Goal: Task Accomplishment & Management: Complete application form

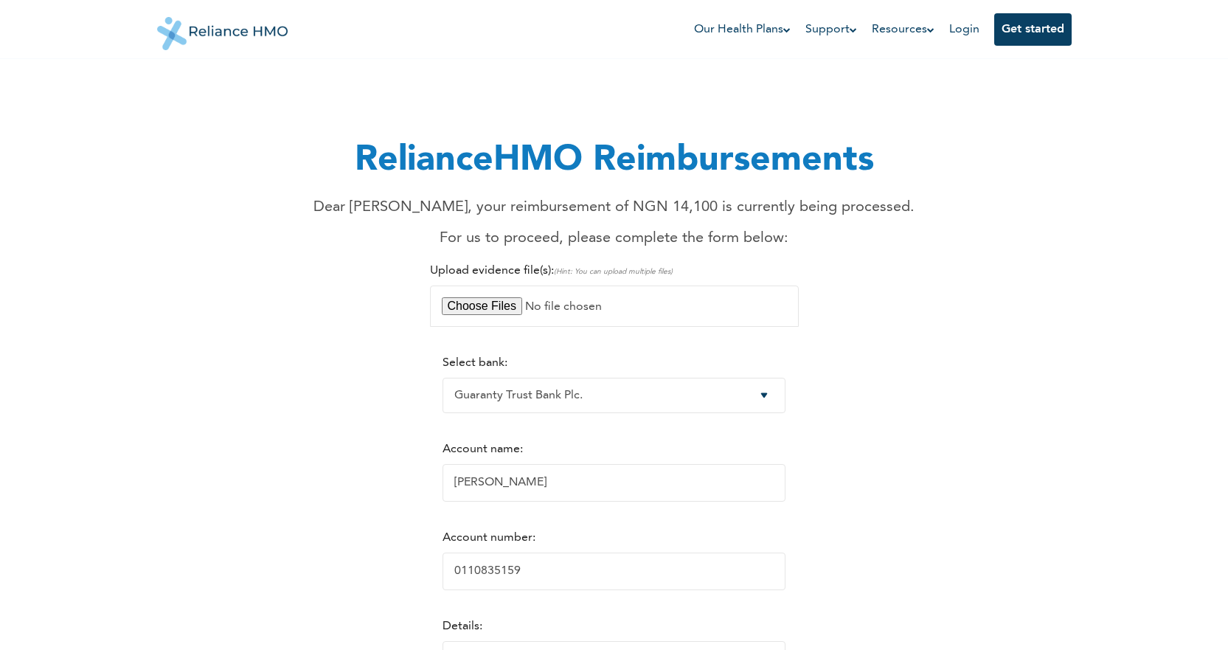
select select "9"
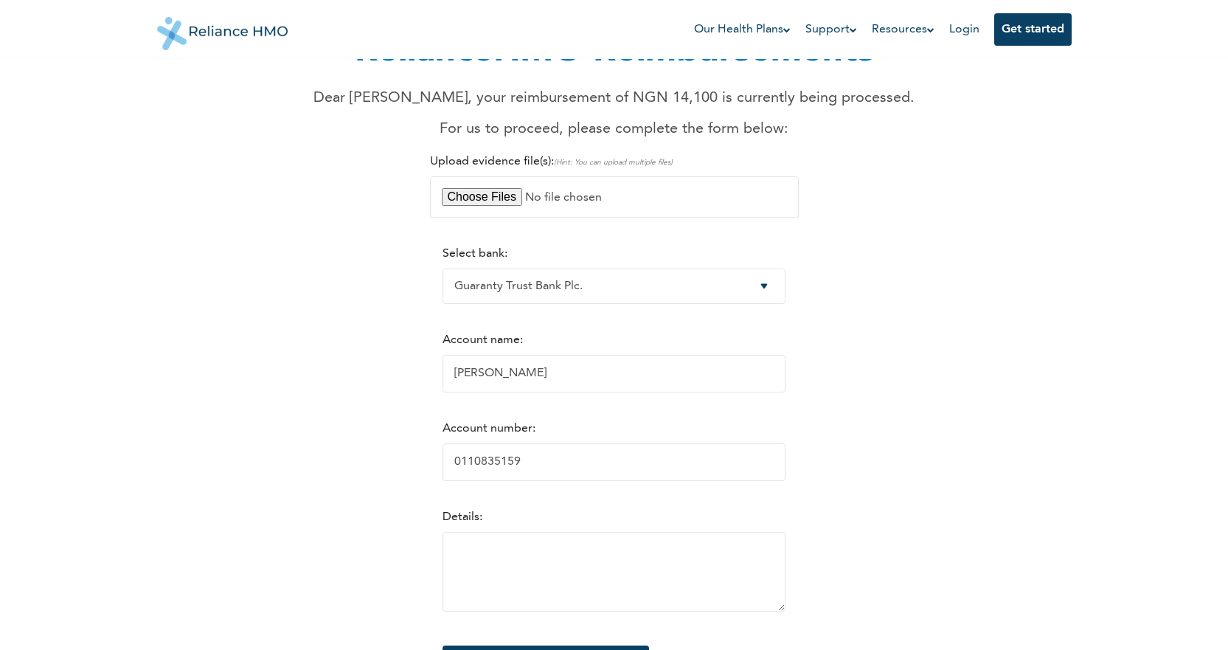
scroll to position [221, 0]
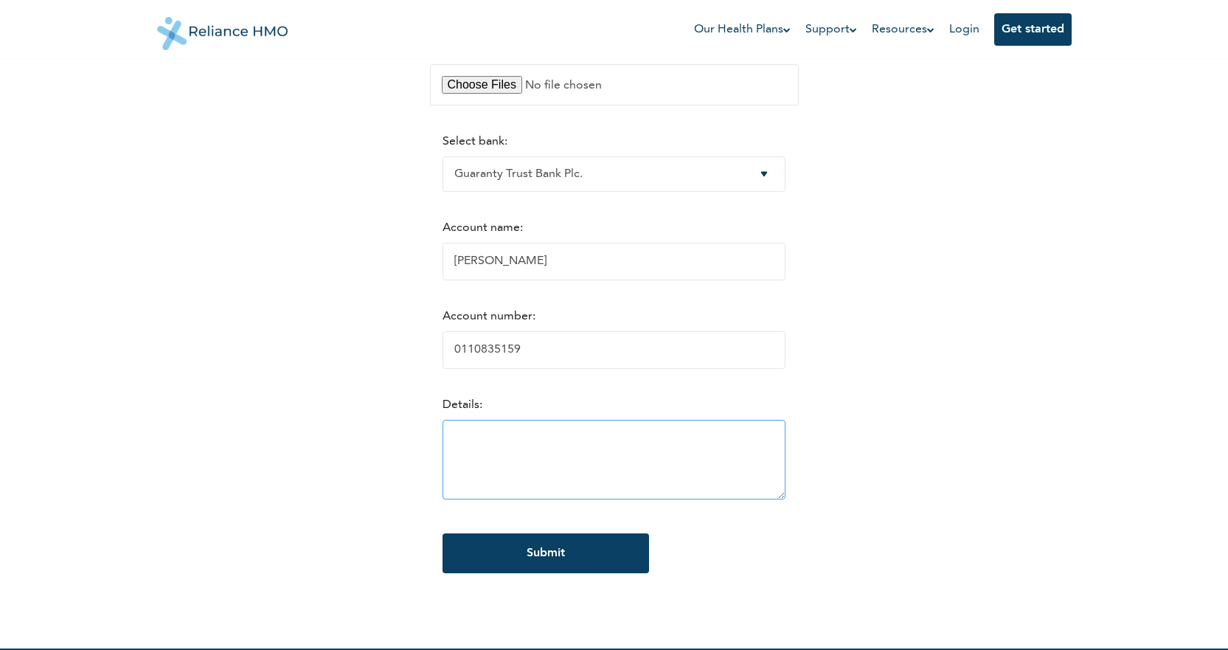
click at [550, 438] on textarea at bounding box center [614, 460] width 343 height 80
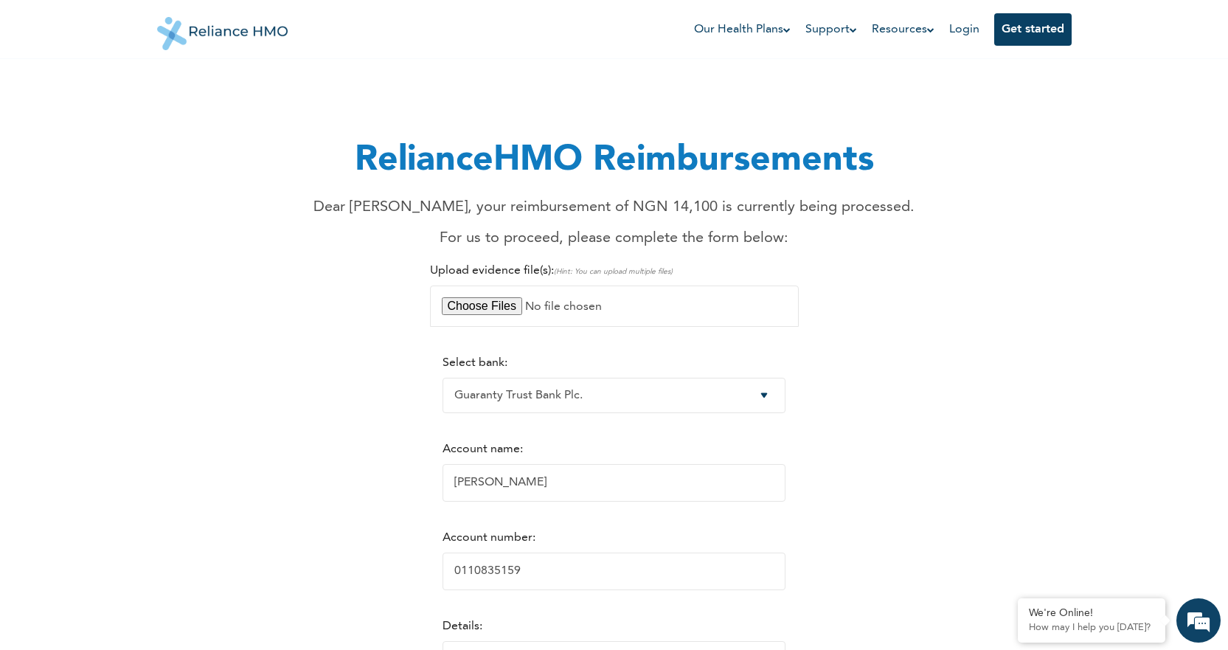
scroll to position [0, 0]
click at [510, 304] on input "file" at bounding box center [614, 306] width 369 height 41
type input "C:\fakepath\WhatsApp Image [DATE] 1.38.16 PM.jpeg"
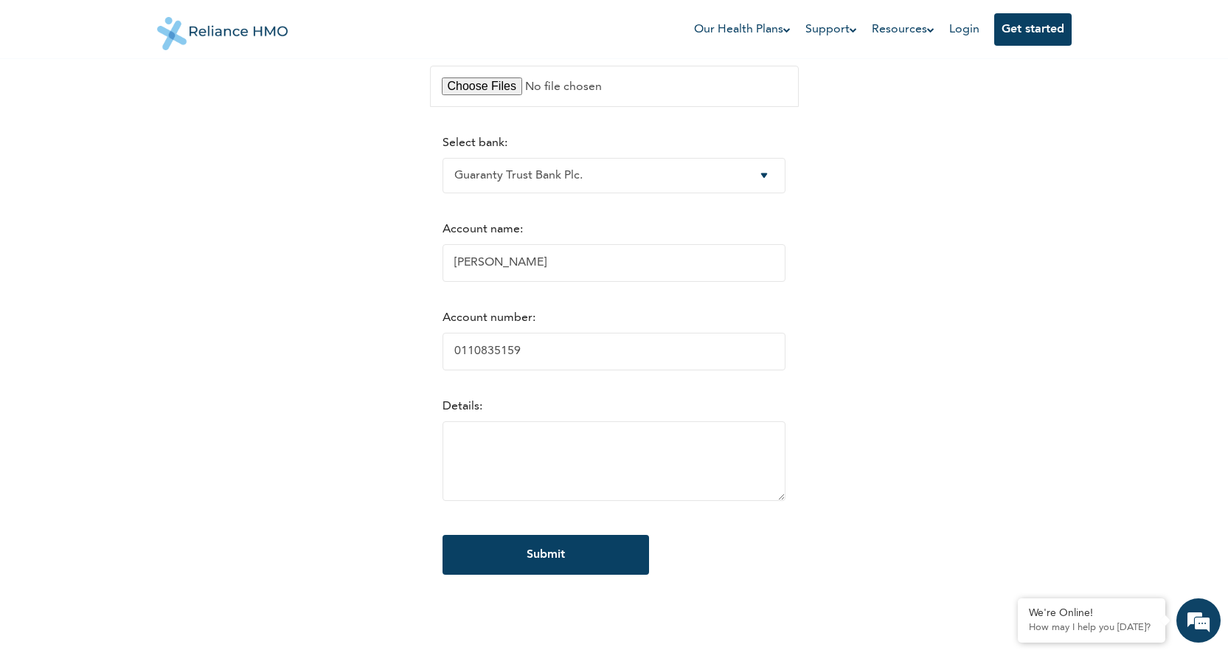
scroll to position [221, 0]
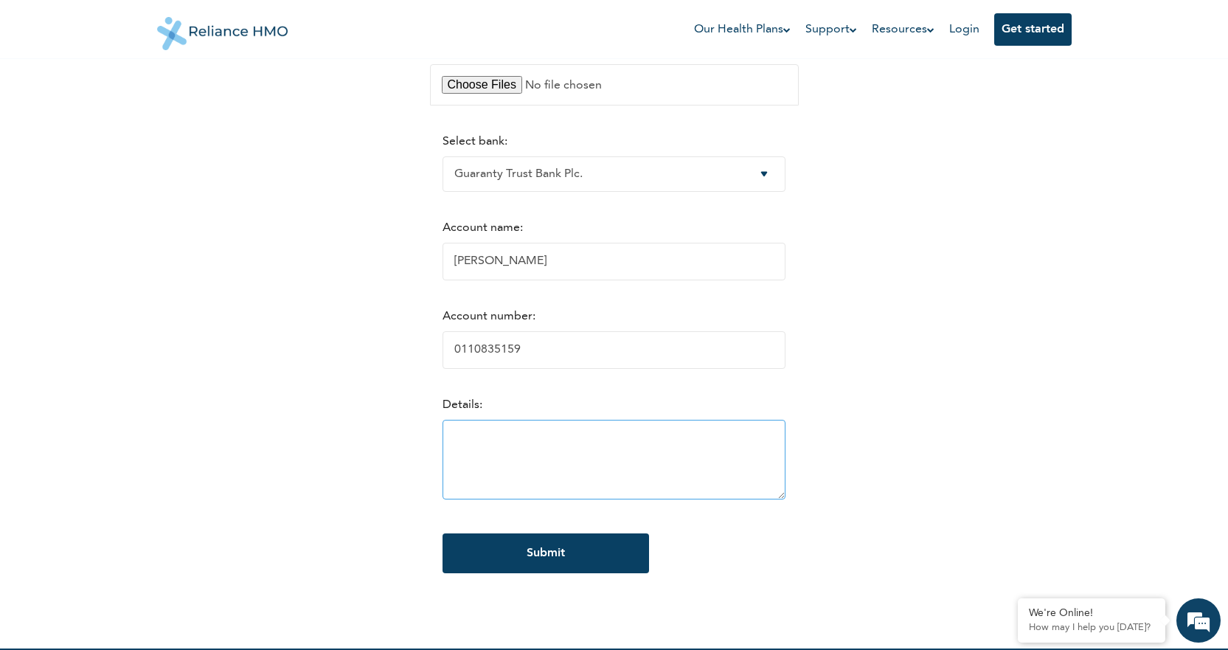
click at [457, 432] on textarea at bounding box center [614, 460] width 343 height 80
click at [443, 442] on textarea "Dutasin Tab" at bounding box center [614, 460] width 343 height 80
click at [443, 455] on textarea "Pharmacy: Precious Pharmacy Dutasin Tab" at bounding box center [614, 460] width 343 height 80
click at [592, 455] on textarea "Pharmacy: Precious Pharmacy Medication: Dutasin Tab" at bounding box center [614, 460] width 343 height 80
click at [503, 485] on textarea "Pharmacy: Precious Pharmacy Medication: Dutasin Tab Date of purchase: [DATE] Pr…" at bounding box center [614, 460] width 343 height 80
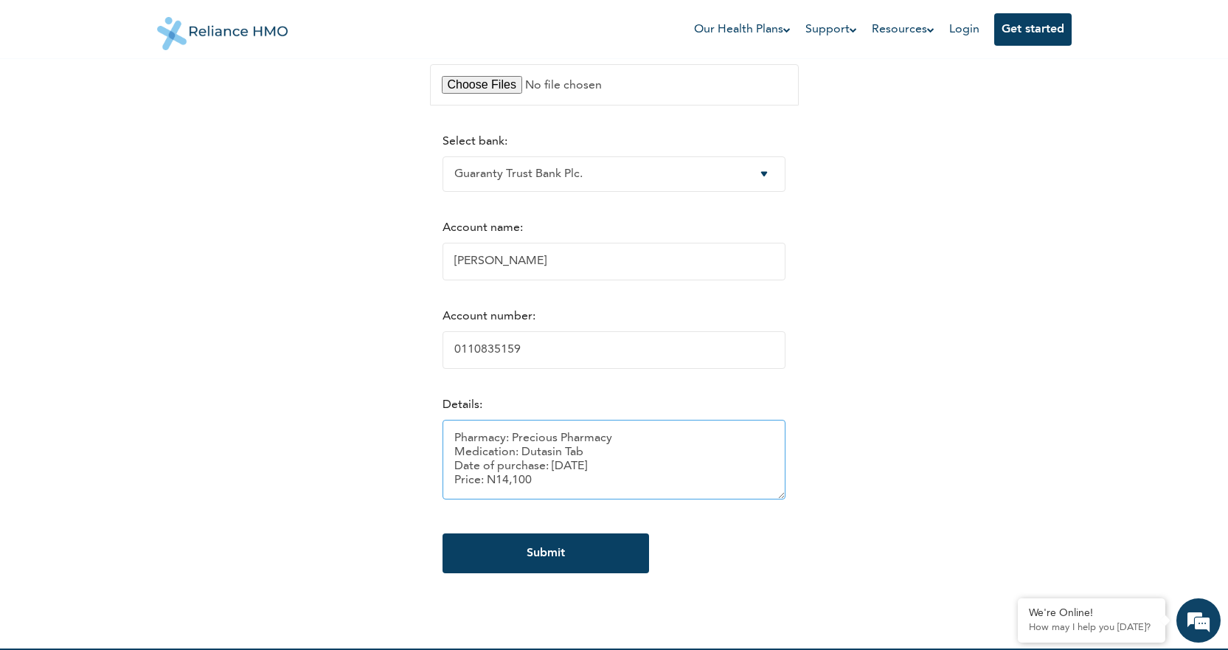
click at [543, 488] on textarea "Pharmacy: Precious Pharmacy Medication: Dutasin Tab Date of purchase: [DATE] Pr…" at bounding box center [614, 460] width 343 height 80
click at [618, 441] on textarea "Pharmacy: Precious Pharmacy Medication: Dutasin Tab Date of purchase: [DATE] Pr…" at bounding box center [614, 460] width 343 height 80
drag, startPoint x: 546, startPoint y: 454, endPoint x: 516, endPoint y: 459, distance: 30.7
click at [516, 459] on textarea "Pharmacy: Precious Pharmacy, Oke-Mosan, [GEOGRAPHIC_DATA]. Medication: Dutasin …" at bounding box center [614, 460] width 343 height 80
click at [549, 491] on textarea "Pharmacy: Precious Pharmacy, Oke-Mosan, [GEOGRAPHIC_DATA]. Medication: [GEOGRAP…" at bounding box center [614, 460] width 343 height 80
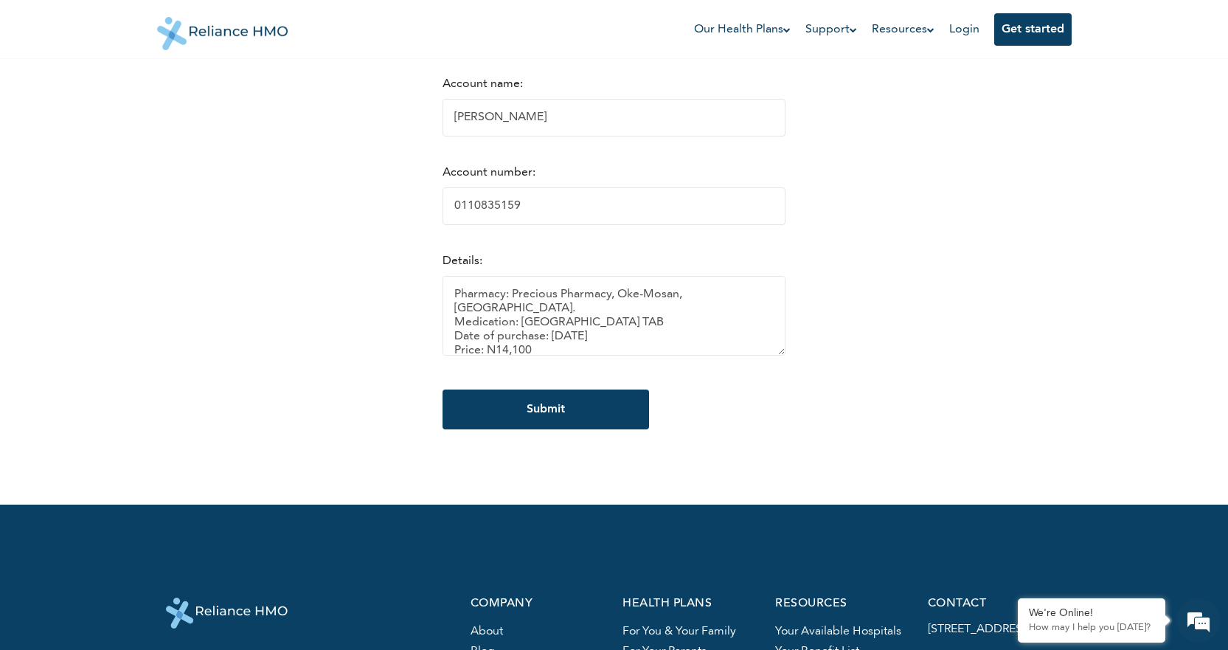
scroll to position [369, 0]
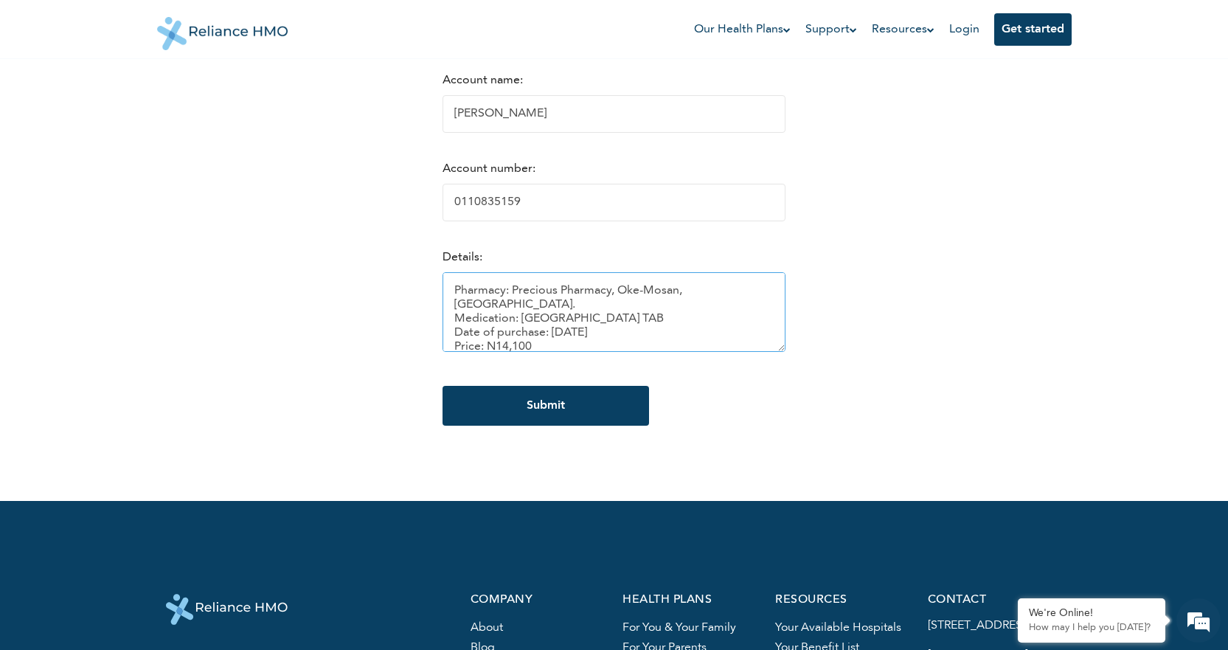
drag, startPoint x: 443, startPoint y: 294, endPoint x: 533, endPoint y: 347, distance: 104.1
click at [533, 347] on textarea "Pharmacy: Precious Pharmacy, Oke-Mosan, [GEOGRAPHIC_DATA]. Medication: [GEOGRAP…" at bounding box center [614, 312] width 343 height 80
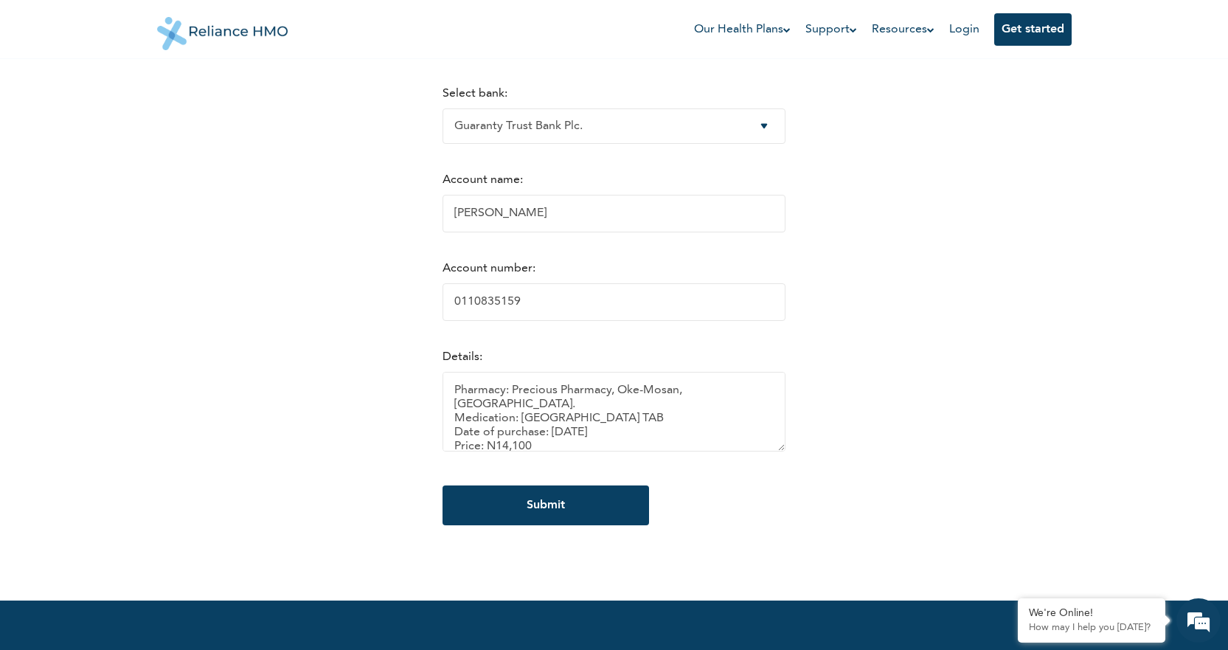
scroll to position [295, 0]
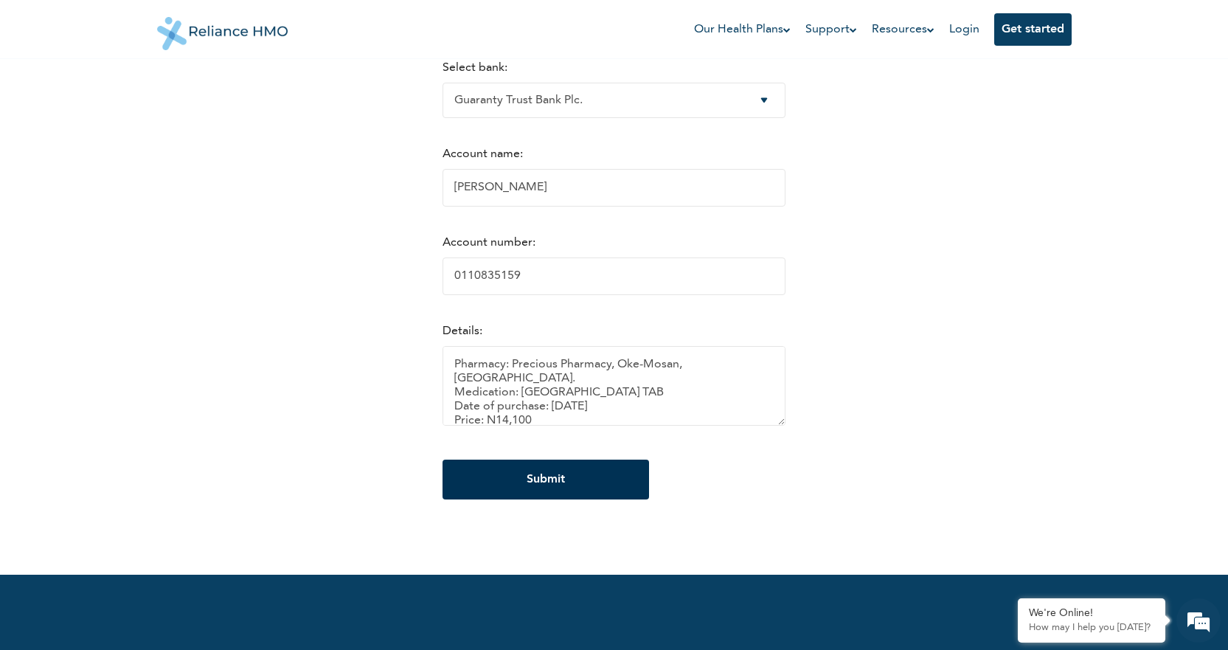
type textarea "Pharmacy: Precious Pharmacy, Oke-Mosan, [GEOGRAPHIC_DATA]. Medication: [GEOGRAP…"
click at [562, 490] on input "Submit" at bounding box center [546, 480] width 207 height 40
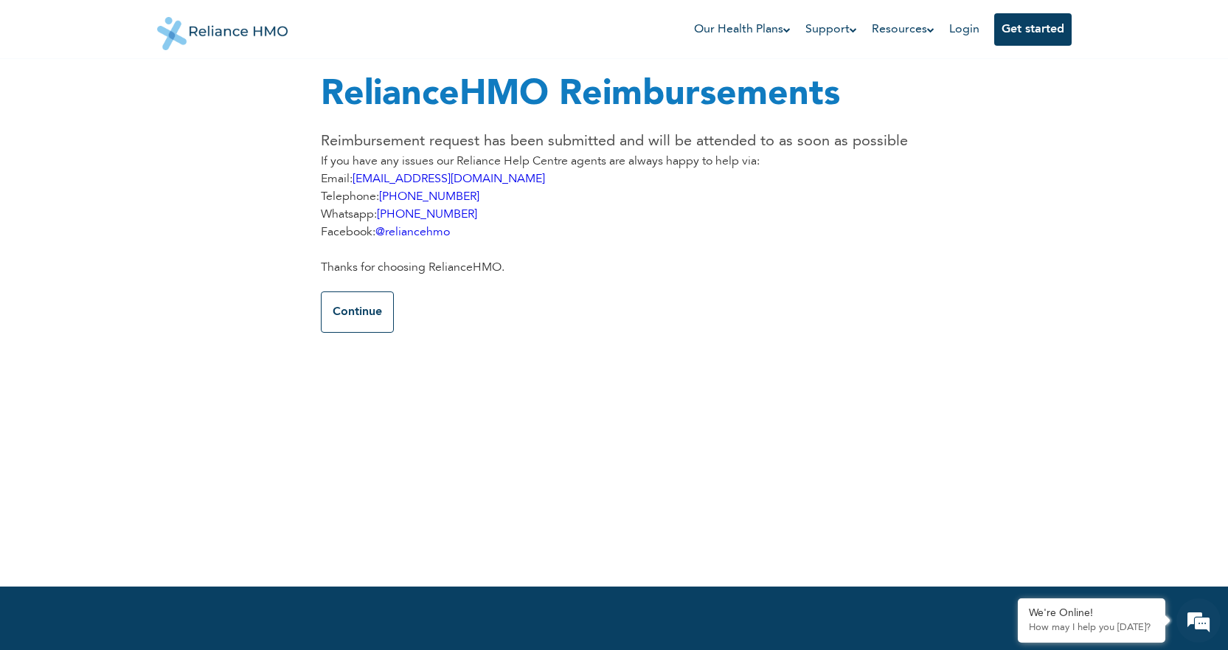
scroll to position [0, 0]
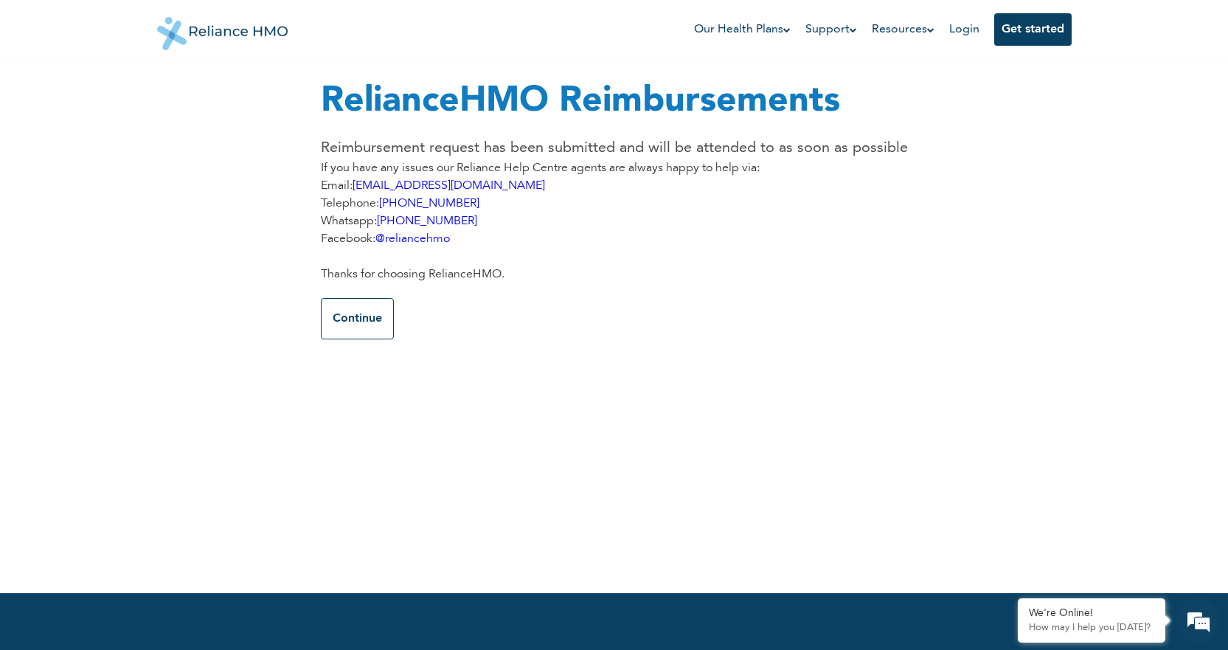
drag, startPoint x: 324, startPoint y: 187, endPoint x: 469, endPoint y: 224, distance: 150.0
click at [469, 224] on p "If you have any issues our Reliance Help Centre agents are always happy to help…" at bounding box center [614, 221] width 587 height 124
copy p "Email: [EMAIL_ADDRESS][DOMAIN_NAME] Telephone: [PHONE_NUMBER] Whatsapp: [PHONE_…"
click at [369, 322] on button "Continue" at bounding box center [357, 318] width 73 height 41
